Goal: Task Accomplishment & Management: Manage account settings

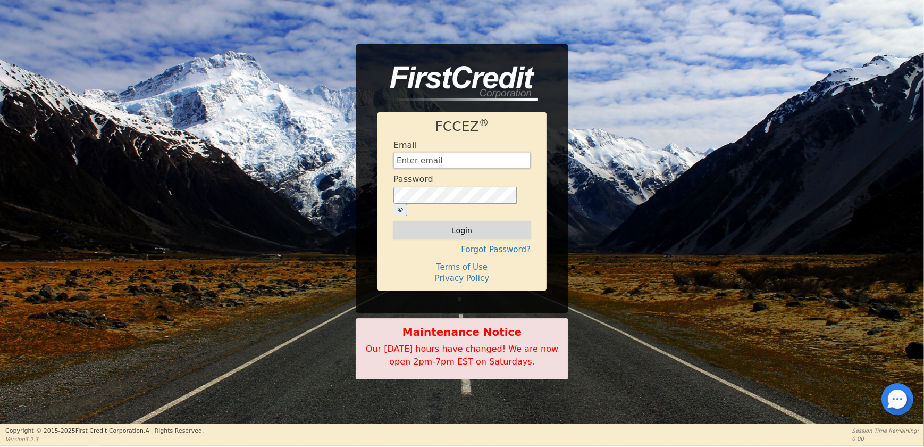
type input "OPERATIONS@AQUAFEELSOLUTIONS.COM"
click at [452, 221] on button "Login" at bounding box center [462, 230] width 137 height 18
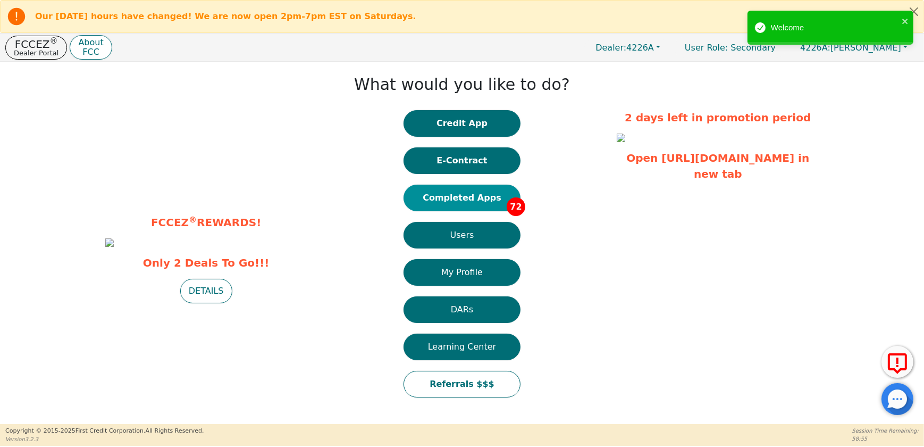
click at [481, 194] on button "Completed Apps 72" at bounding box center [462, 198] width 117 height 27
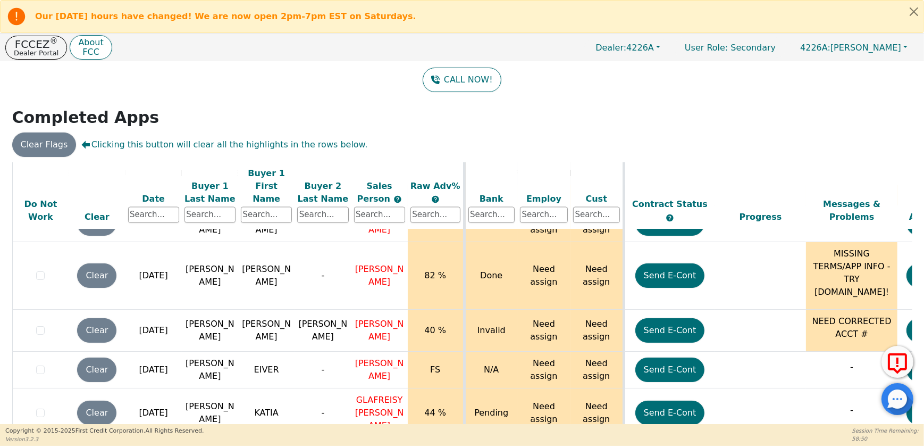
scroll to position [87, 0]
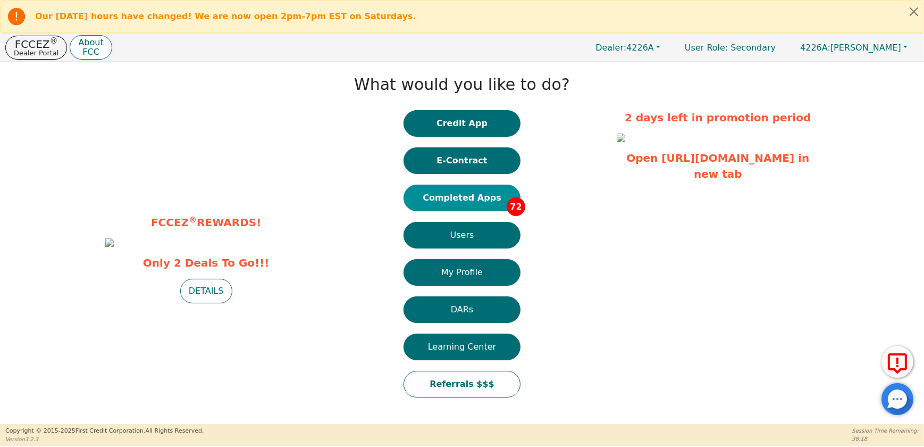
click at [457, 198] on button "Completed Apps 72" at bounding box center [462, 198] width 117 height 27
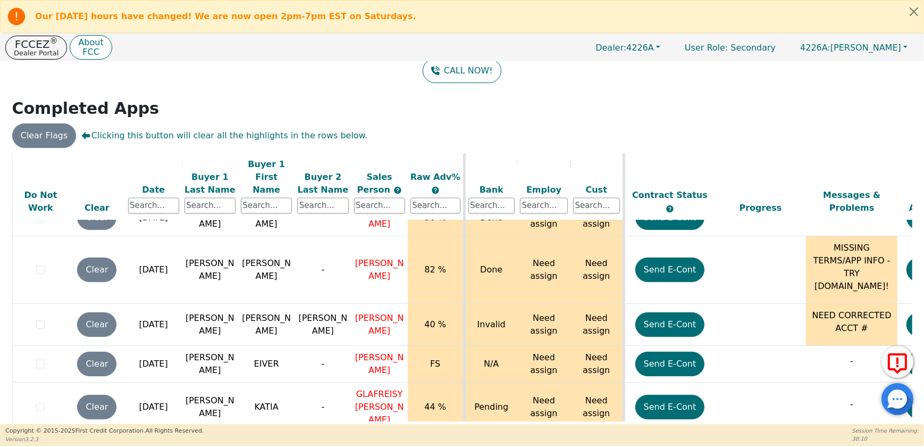
scroll to position [2615, 0]
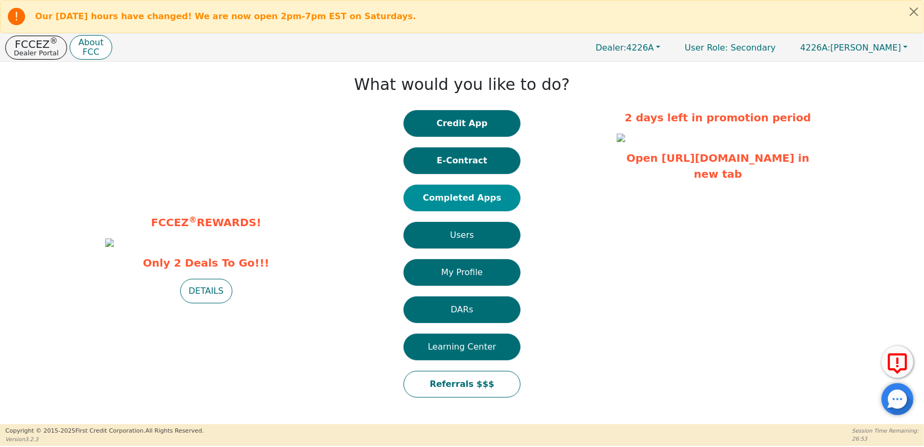
click at [477, 203] on button "Completed Apps" at bounding box center [462, 198] width 117 height 27
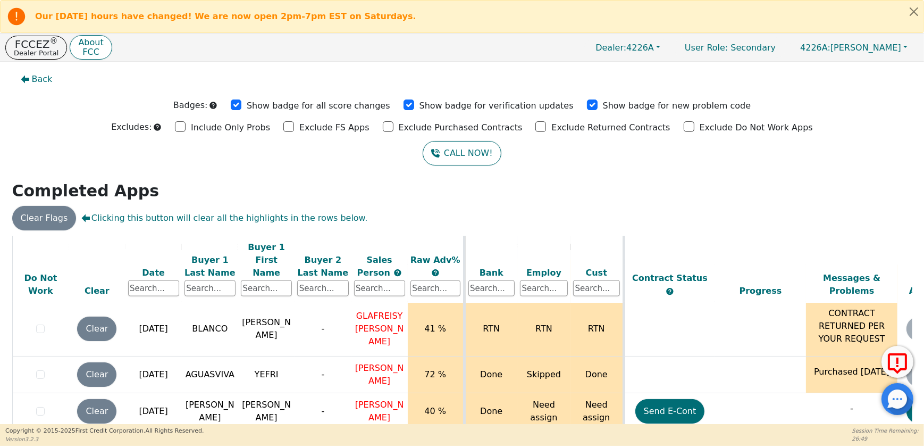
scroll to position [2466, 0]
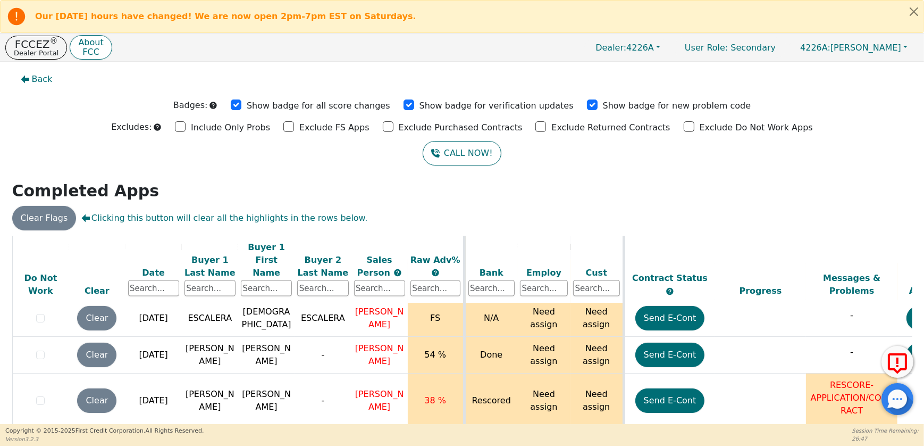
drag, startPoint x: 920, startPoint y: 301, endPoint x: 921, endPoint y: 346, distance: 45.2
click at [921, 346] on div "Back Badges: Show badge for all score changes Show badge for verification updat…" at bounding box center [462, 243] width 924 height 362
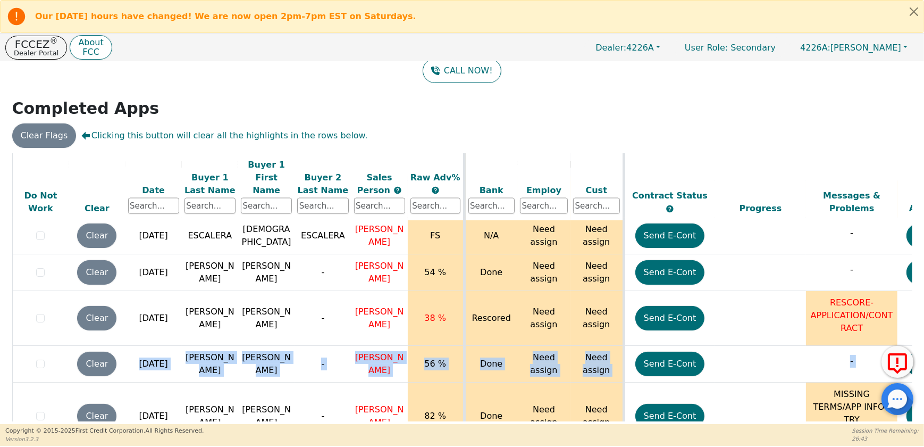
scroll to position [2615, 0]
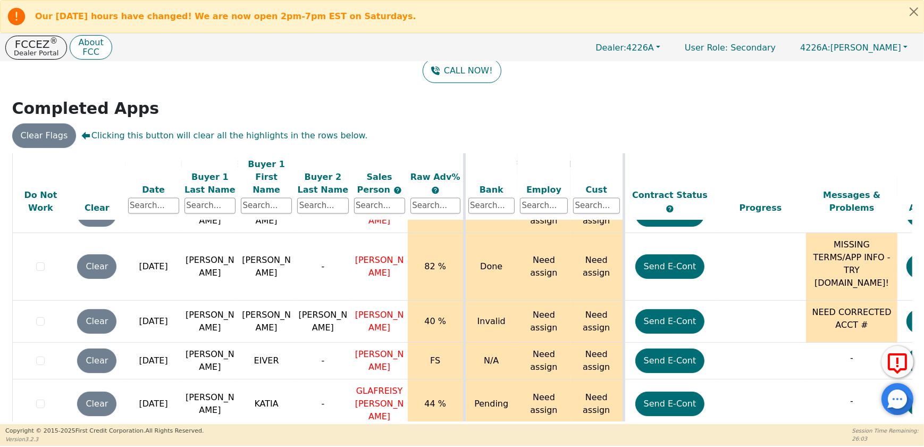
click at [379, 0] on html "Our Saturday hours have changed! We are now open 2pm-7pm EST on Saturdays. FCCE…" at bounding box center [462, 223] width 924 height 446
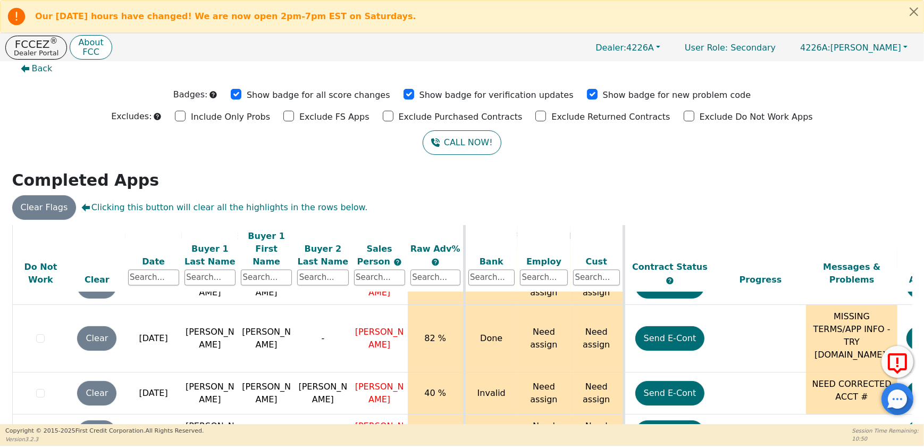
scroll to position [0, 0]
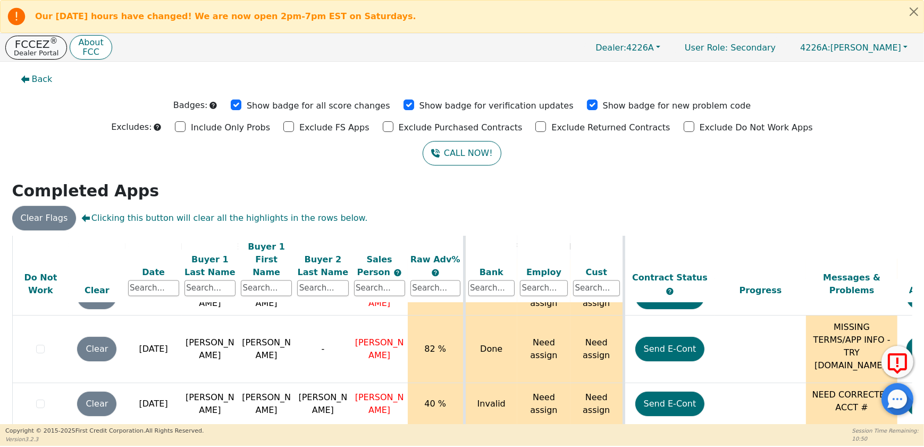
click at [40, 49] on p "Dealer Portal" at bounding box center [36, 52] width 45 height 7
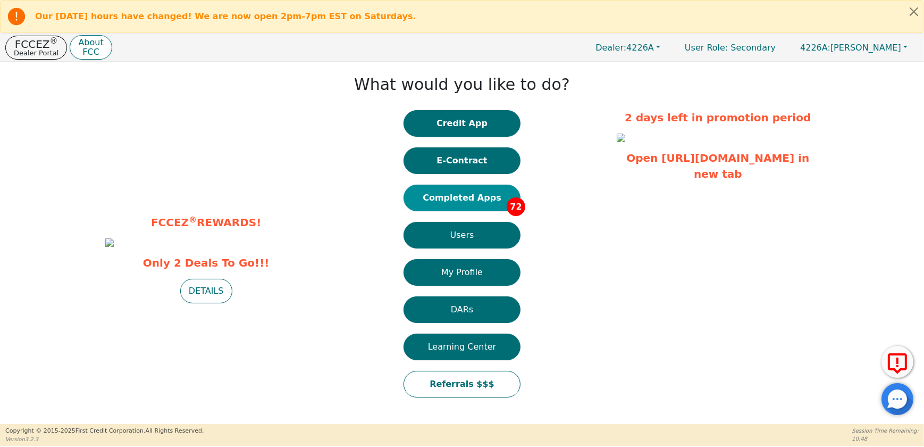
click at [466, 197] on button "Completed Apps 72" at bounding box center [462, 198] width 117 height 27
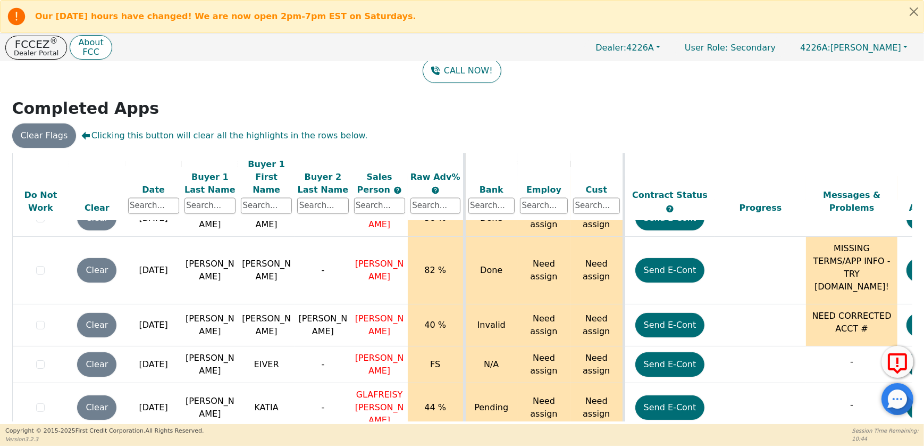
scroll to position [2615, 0]
